Goal: Task Accomplishment & Management: Complete application form

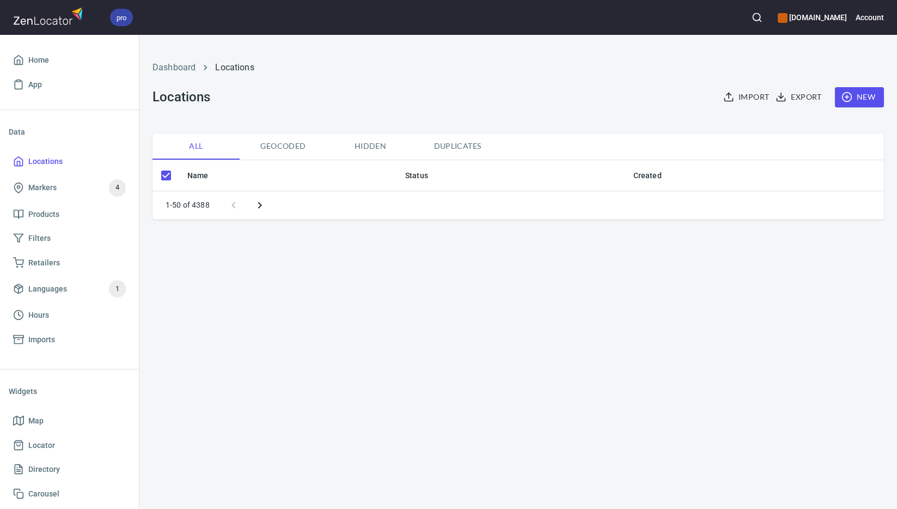
checkbox input "false"
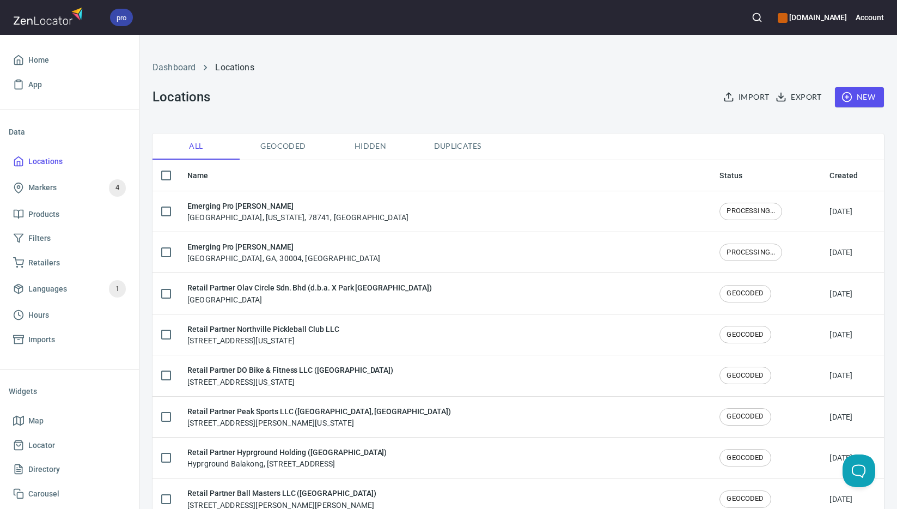
click at [858, 96] on span "New" at bounding box center [859, 97] width 32 height 14
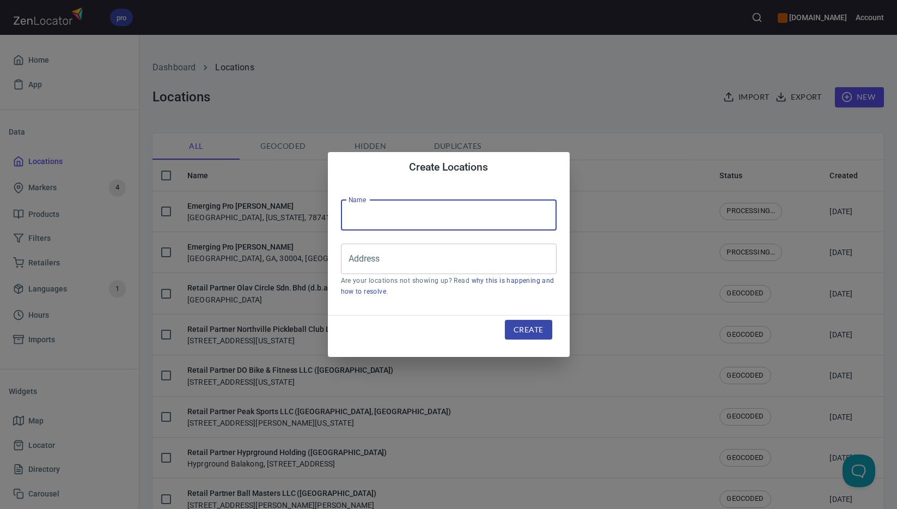
click at [441, 211] on input "text" at bounding box center [449, 215] width 216 height 30
paste input "The SUPR Pickleball Shop LLC"
type input "Retail Partner The SUPR Pickleball Shop LLC"
click at [492, 258] on input "Address" at bounding box center [440, 258] width 189 height 21
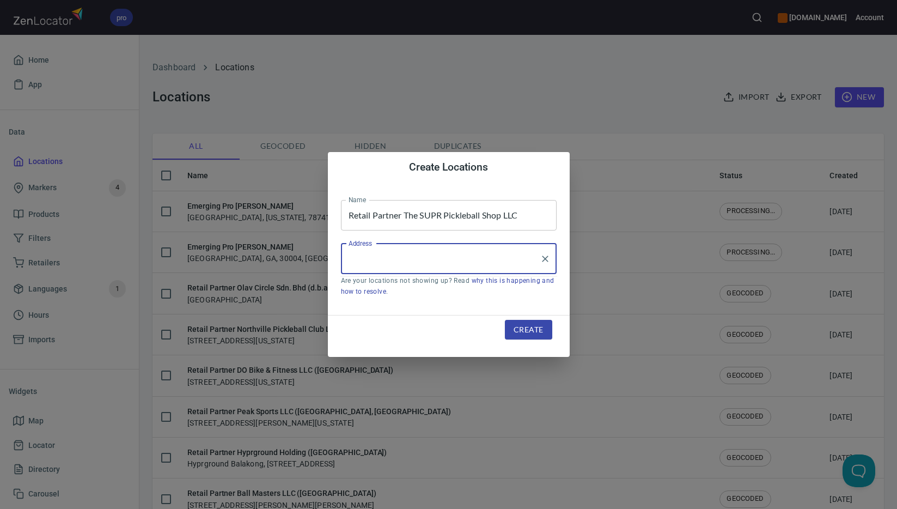
paste input "[STREET_ADDRESS][PERSON_NAME]"
click at [460, 257] on input "[STREET_ADDRESS][PERSON_NAME]" at bounding box center [440, 258] width 189 height 21
drag, startPoint x: 344, startPoint y: 258, endPoint x: 273, endPoint y: 255, distance: 70.3
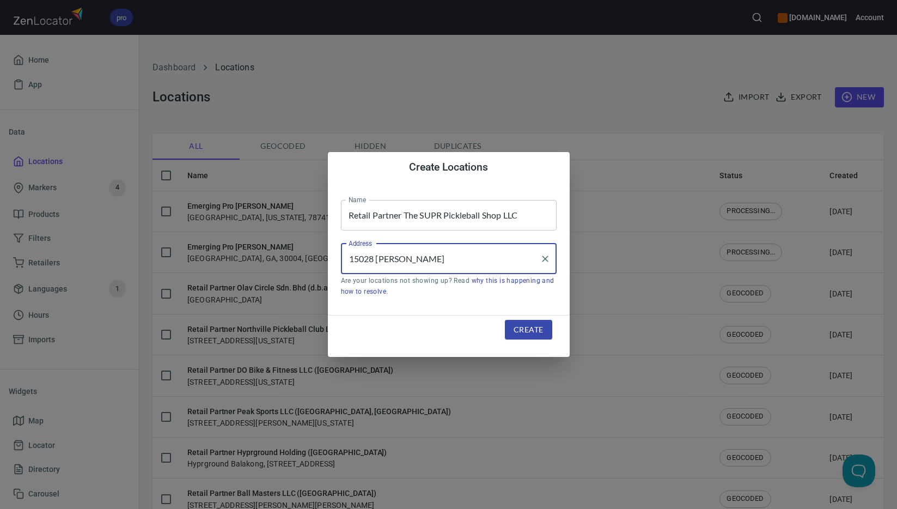
click at [273, 255] on div "Create Locations Name Retail Partner The SUPR Pickleball Shop LLC Name Address …" at bounding box center [448, 254] width 897 height 509
paste input "Tomball"
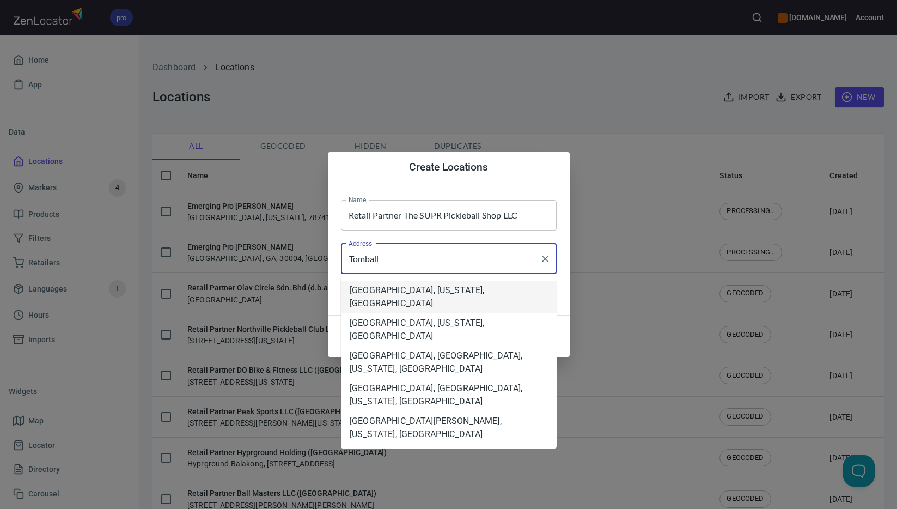
click at [438, 295] on li "[GEOGRAPHIC_DATA], [US_STATE], [GEOGRAPHIC_DATA]" at bounding box center [449, 296] width 216 height 33
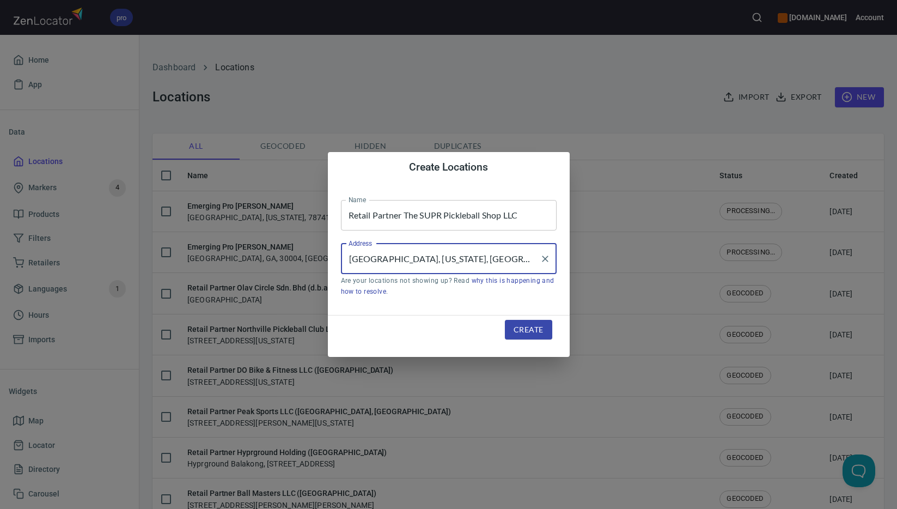
type input "[GEOGRAPHIC_DATA], [US_STATE], [GEOGRAPHIC_DATA]"
click at [536, 331] on span "Create" at bounding box center [527, 330] width 29 height 14
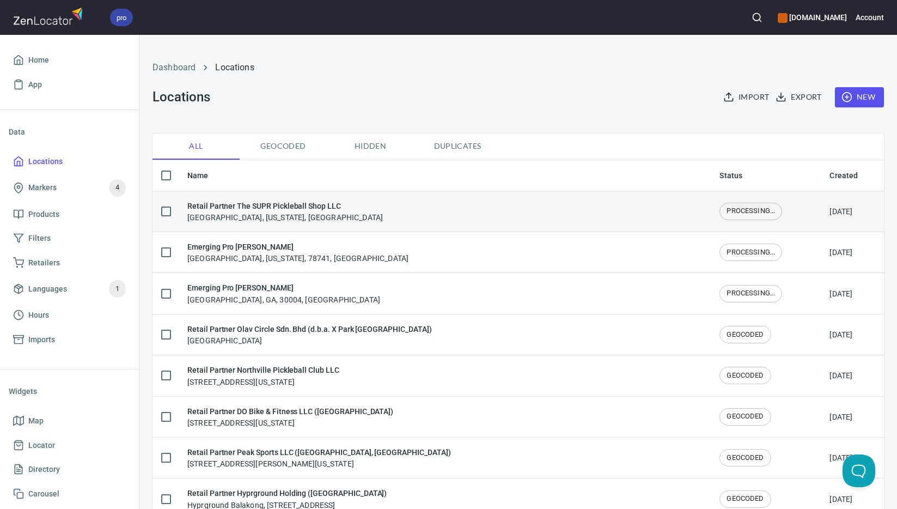
click at [308, 213] on div "Retail Partner The SUPR Pickleball Shop LLC [GEOGRAPHIC_DATA], [US_STATE], [GEO…" at bounding box center [284, 211] width 195 height 23
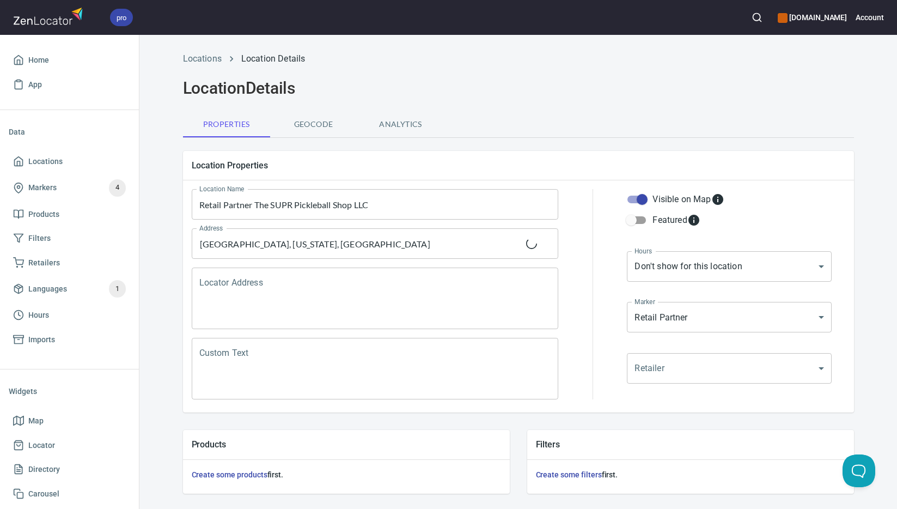
click at [317, 286] on textarea "Locator Address" at bounding box center [375, 298] width 352 height 41
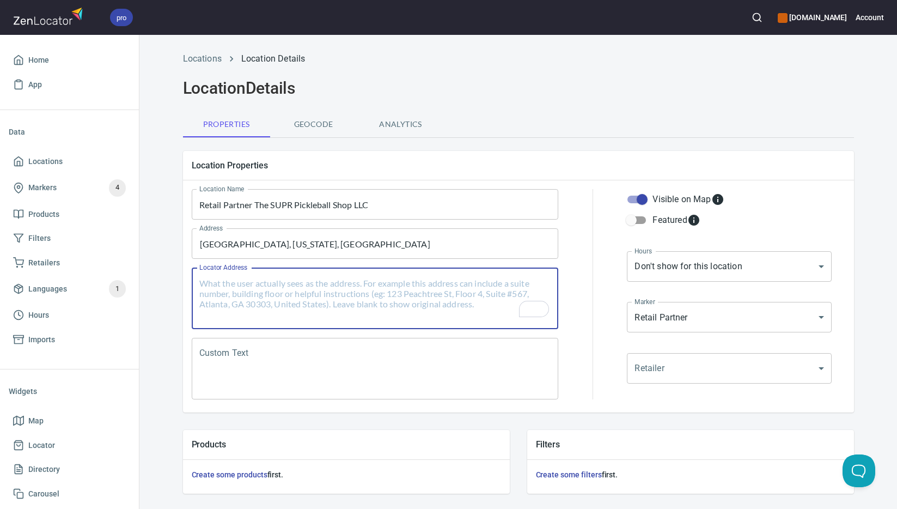
paste textarea "[STREET_ADDRESS][PERSON_NAME][US_STATE]"
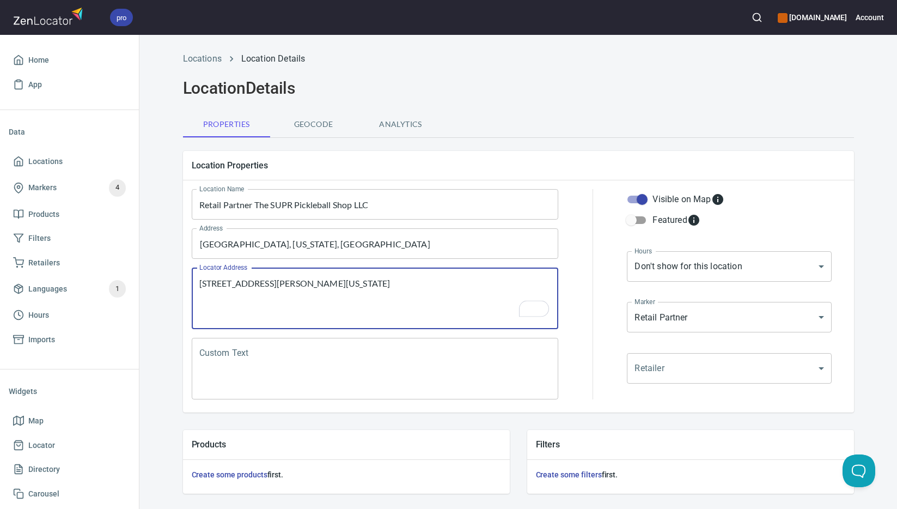
type textarea "[STREET_ADDRESS][PERSON_NAME][US_STATE]"
click at [378, 373] on textarea "Custom Text" at bounding box center [375, 368] width 352 height 41
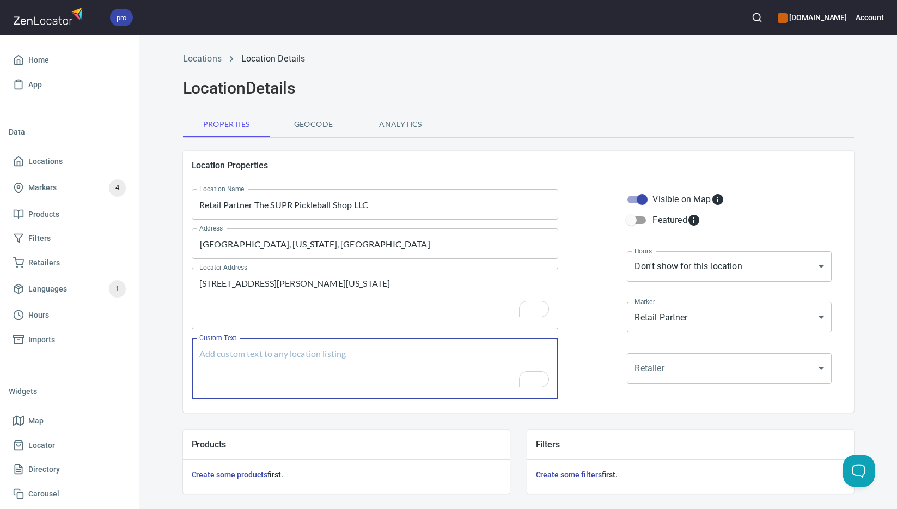
click at [394, 376] on textarea "Custom Text" at bounding box center [375, 368] width 352 height 41
paste textarea "Brands Carried: Selkirk6.0 Paddletek Engage [PERSON_NAME] CRBN Return Policy: N…"
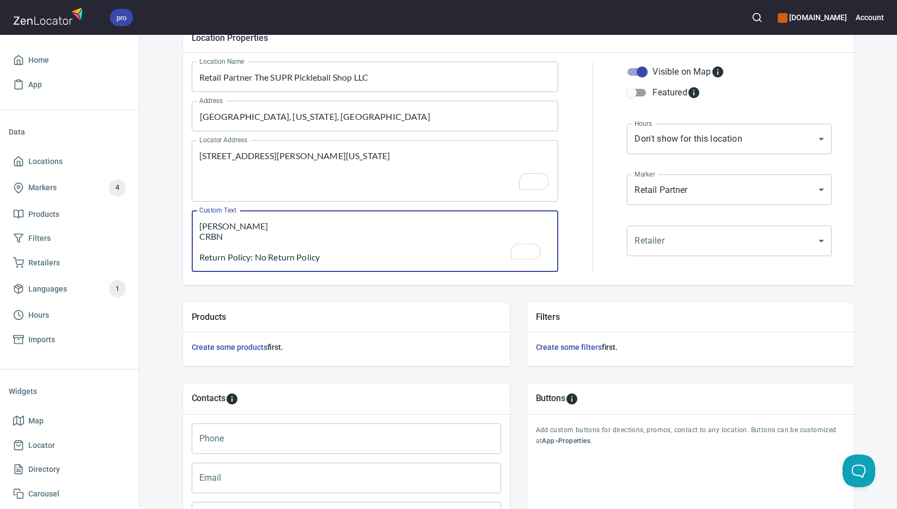
scroll to position [127, 0]
type textarea "Brands Carried: Selkirk6.0 Paddletek Engage [PERSON_NAME] CRBN Return Policy: N…"
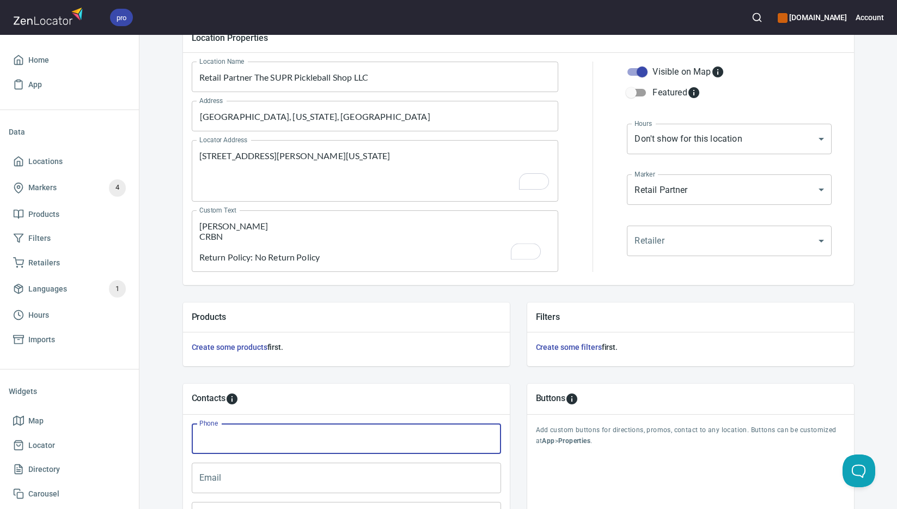
click at [308, 441] on input "Phone" at bounding box center [346, 438] width 309 height 30
paste input "[PHONE_NUMBER]"
type input "[PHONE_NUMBER]"
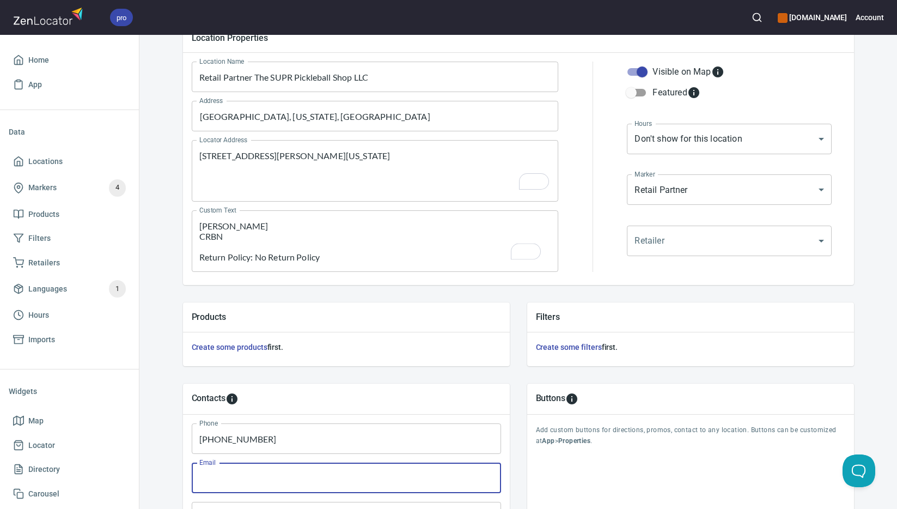
paste input "[PERSON_NAME][EMAIL_ADDRESS][DOMAIN_NAME]"
type input "[PERSON_NAME][EMAIL_ADDRESS][DOMAIN_NAME]"
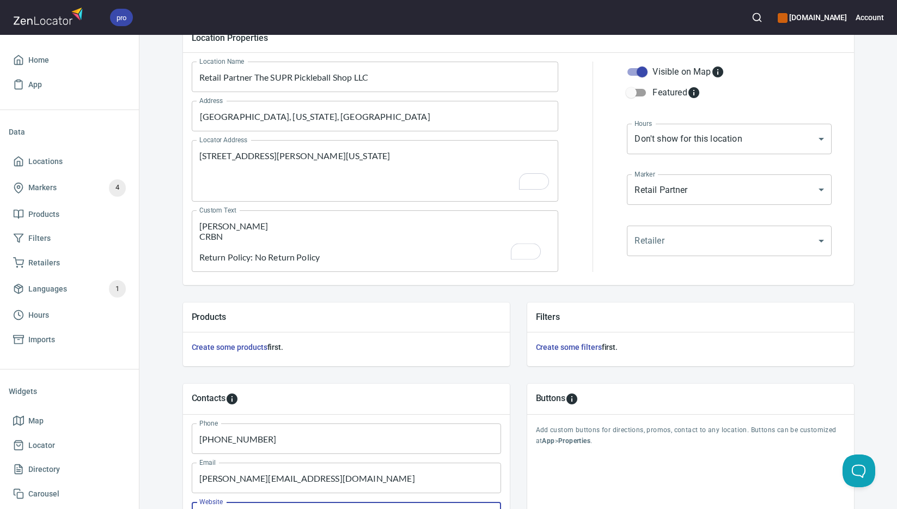
scroll to position [151, 0]
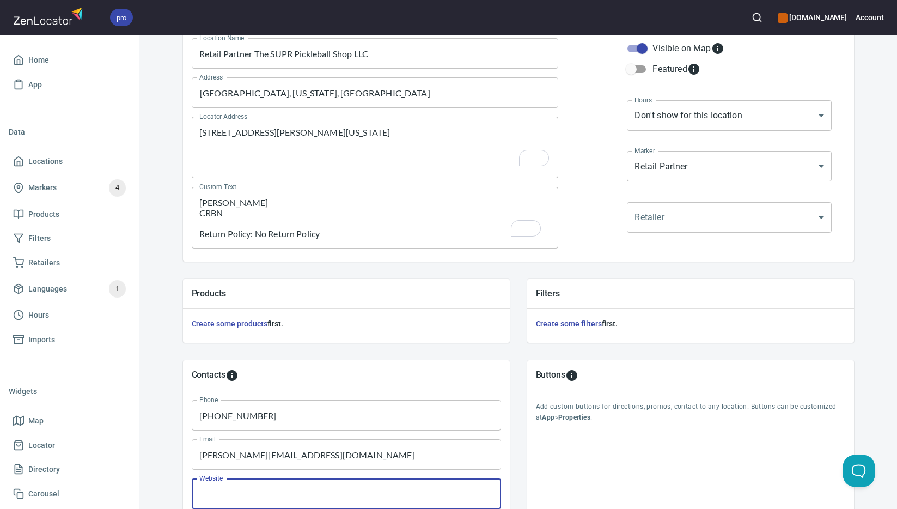
paste input "[URL][DOMAIN_NAME]"
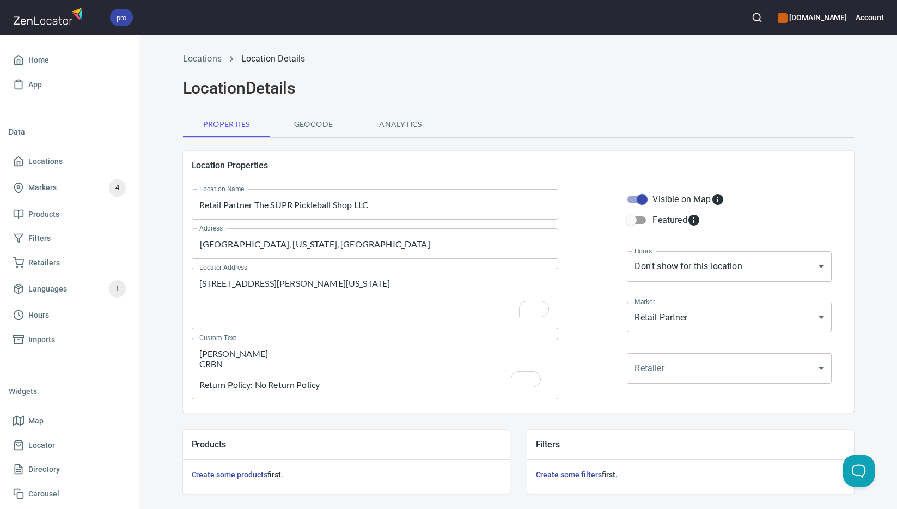
type input "[URL][DOMAIN_NAME]"
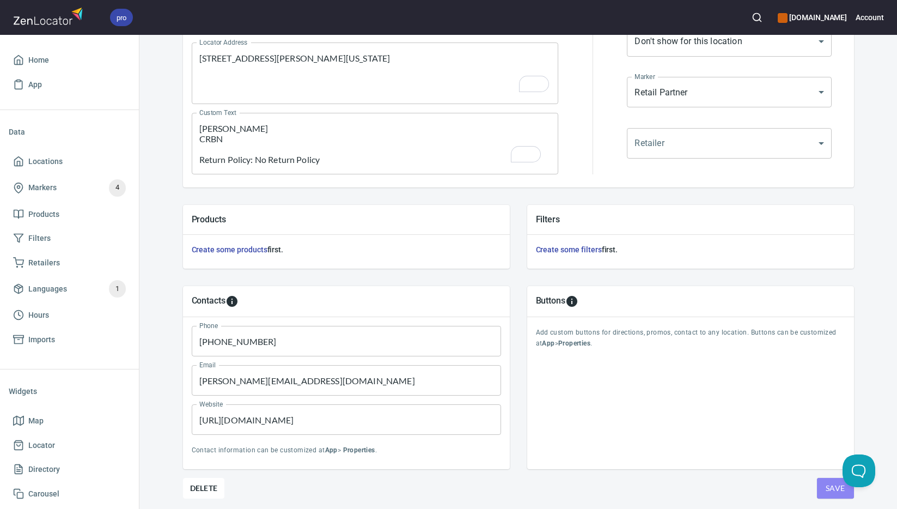
click at [826, 488] on span "Save" at bounding box center [836, 488] width 20 height 14
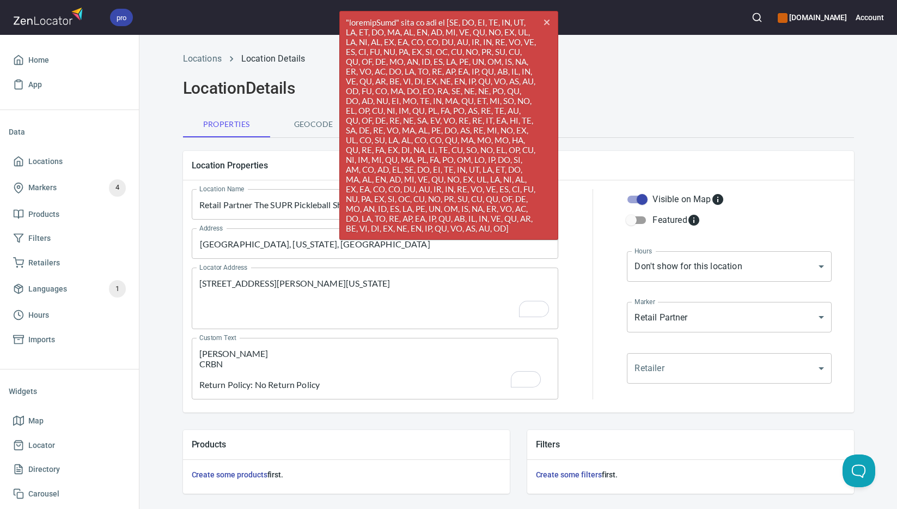
scroll to position [0, 0]
click at [315, 247] on input "[GEOGRAPHIC_DATA], [US_STATE], [GEOGRAPHIC_DATA]" at bounding box center [367, 243] width 341 height 21
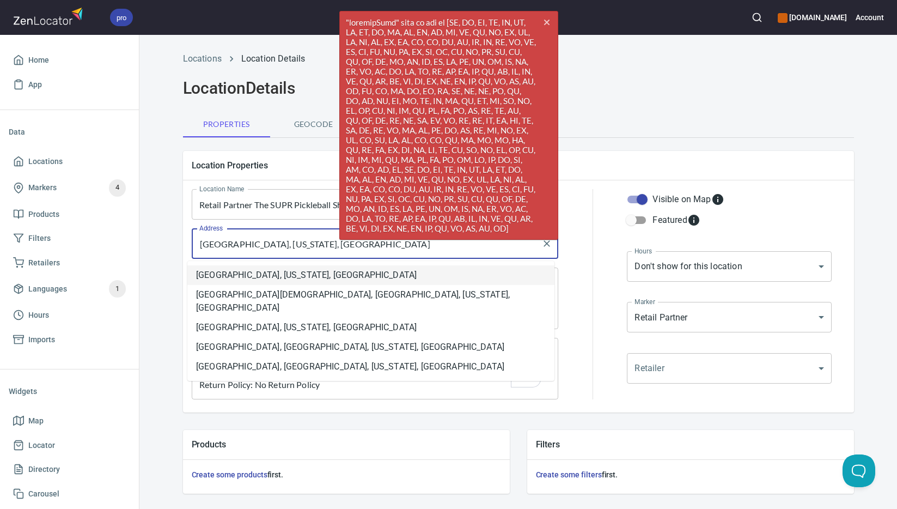
click at [299, 276] on li "[GEOGRAPHIC_DATA], [US_STATE], [GEOGRAPHIC_DATA]" at bounding box center [370, 275] width 367 height 20
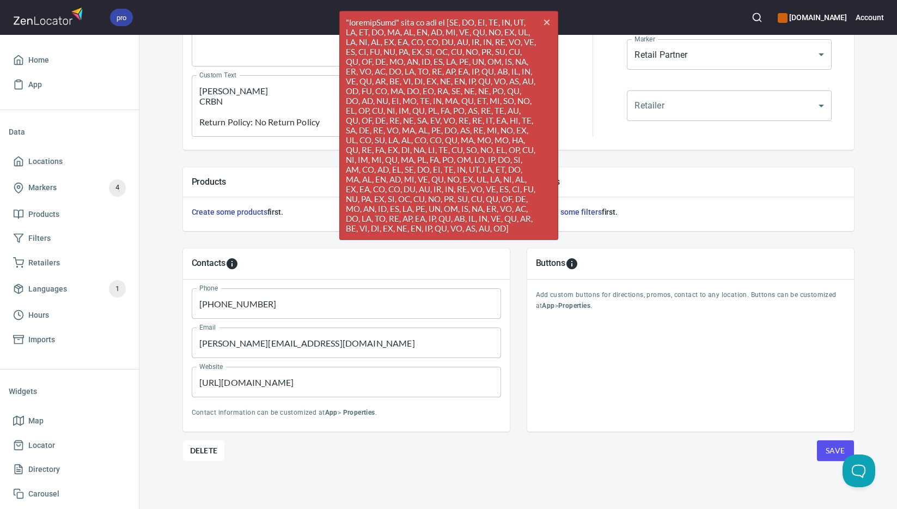
click at [832, 453] on span "Save" at bounding box center [836, 451] width 20 height 14
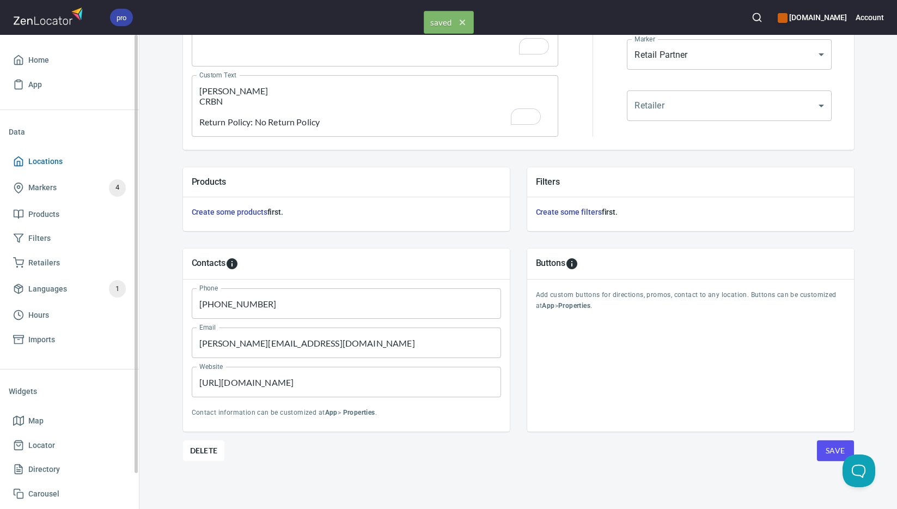
click at [51, 162] on span "Locations" at bounding box center [45, 162] width 34 height 14
